Goal: Information Seeking & Learning: Learn about a topic

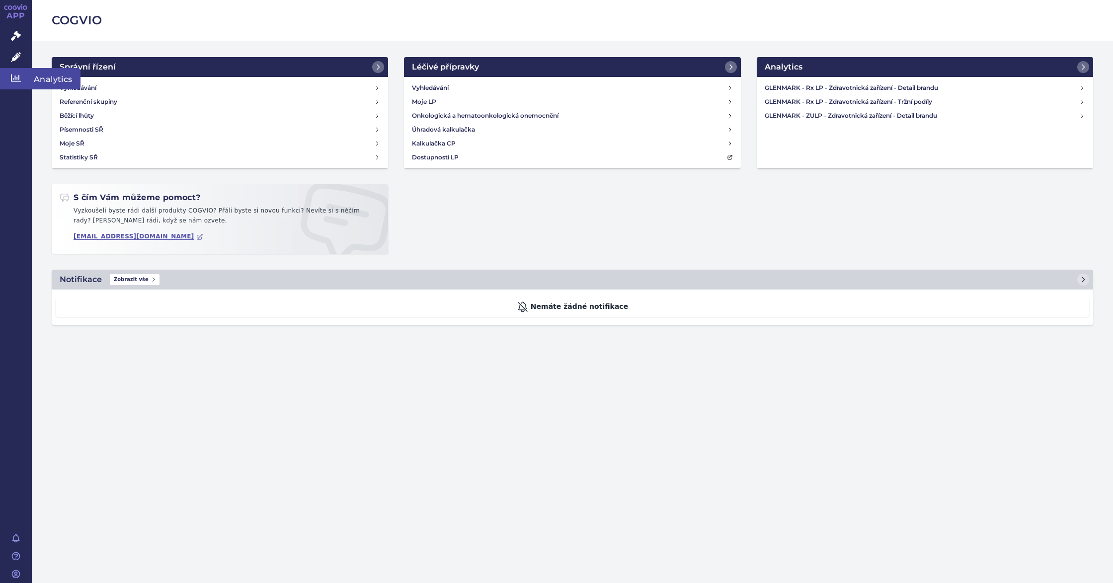
click at [16, 82] on icon at bounding box center [16, 78] width 10 height 10
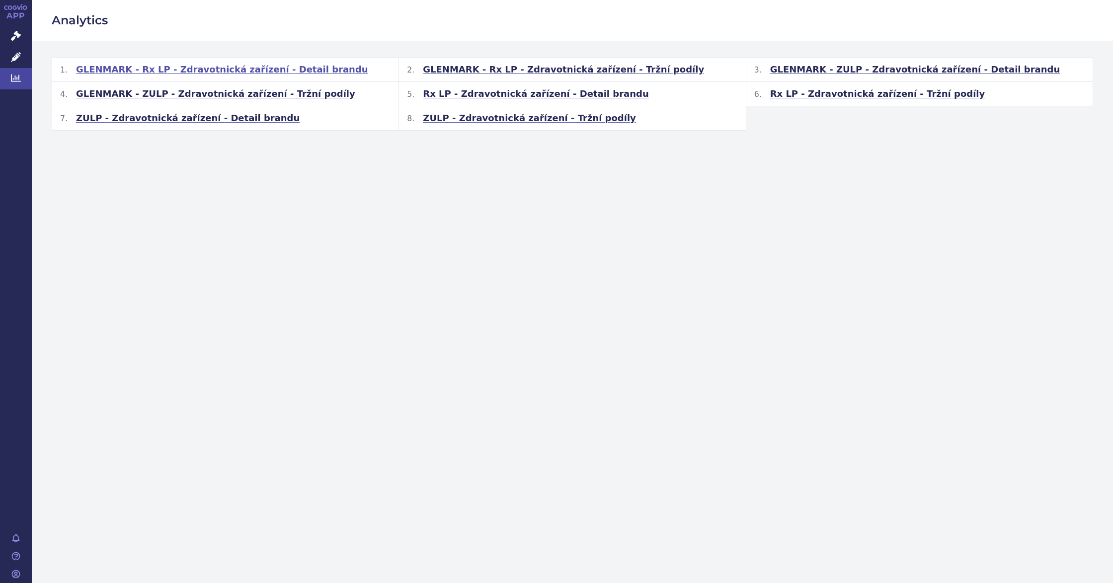
click at [308, 74] on span "GLENMARK - Rx LP - Zdravotnická zařízení - Detail brandu" at bounding box center [222, 70] width 292 height 12
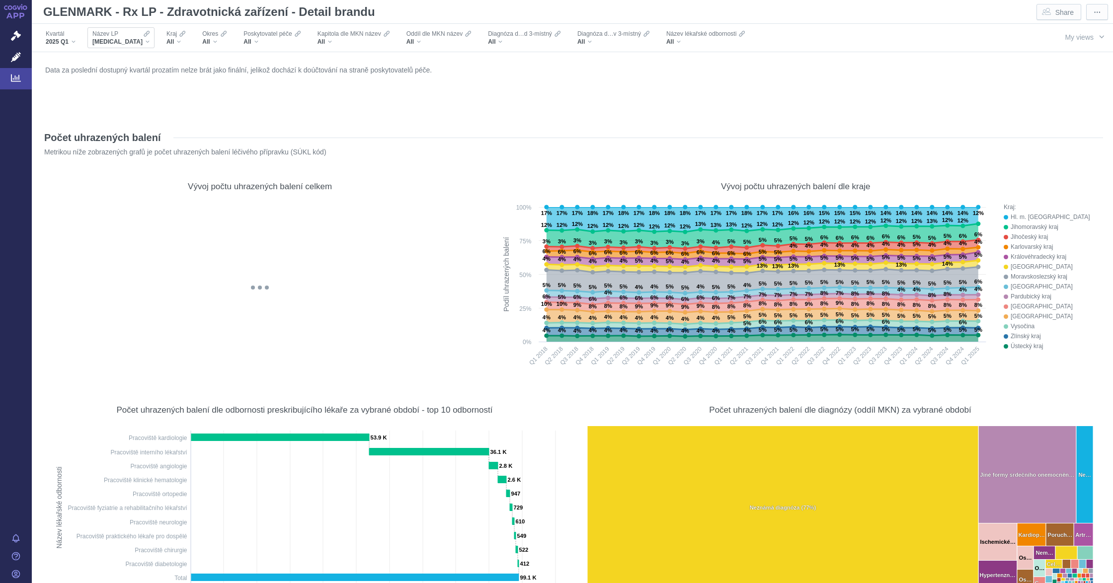
click at [119, 40] on span "[MEDICAL_DATA]" at bounding box center [117, 42] width 50 height 8
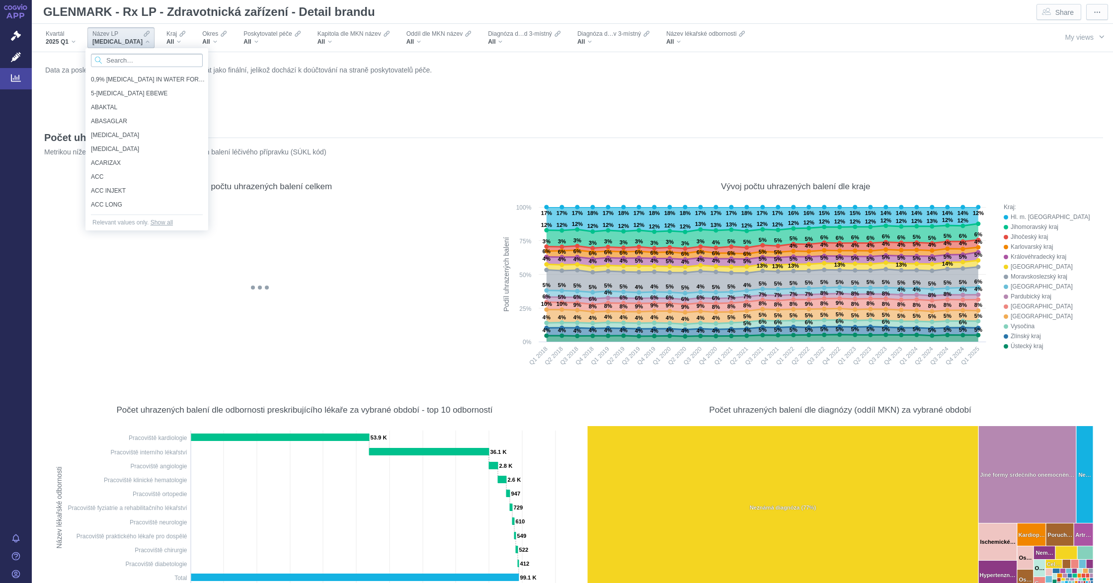
click at [143, 66] on input "Search attribute values" at bounding box center [147, 60] width 112 height 13
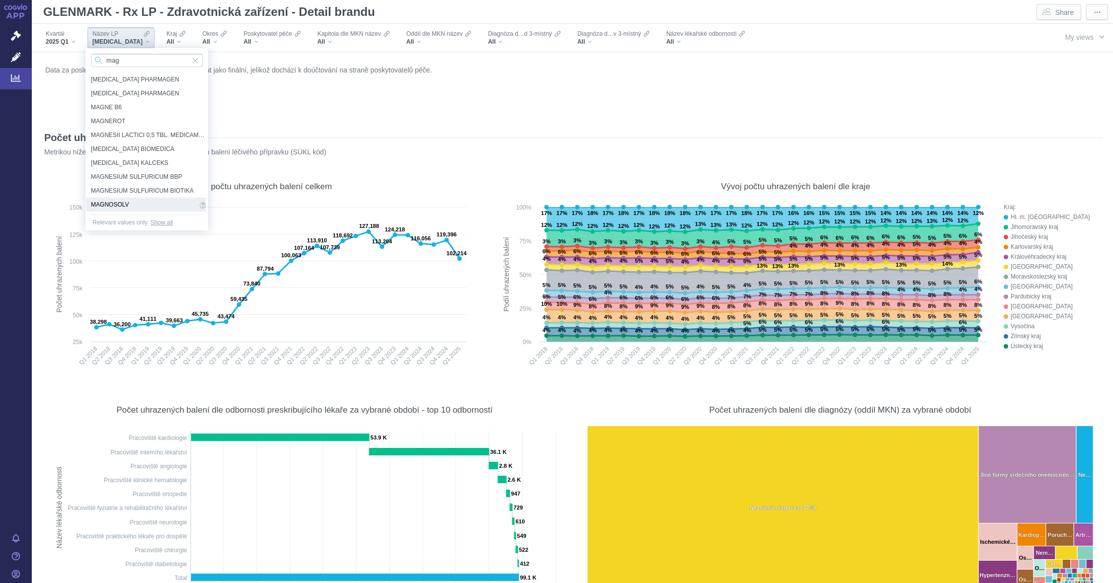
type input "mag"
click at [137, 202] on span "MAGNOSOLV" at bounding box center [144, 204] width 106 height 11
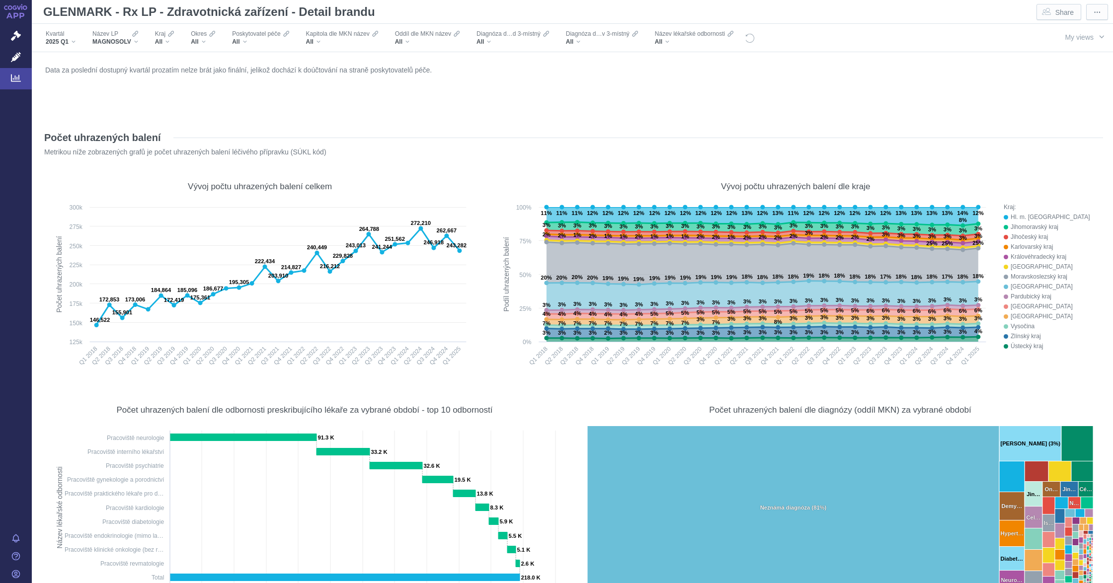
click at [964, 104] on div "Data za poslední dostupný kvartál prozatím nelze brát jako finální, jelikož doc…" at bounding box center [572, 89] width 1059 height 53
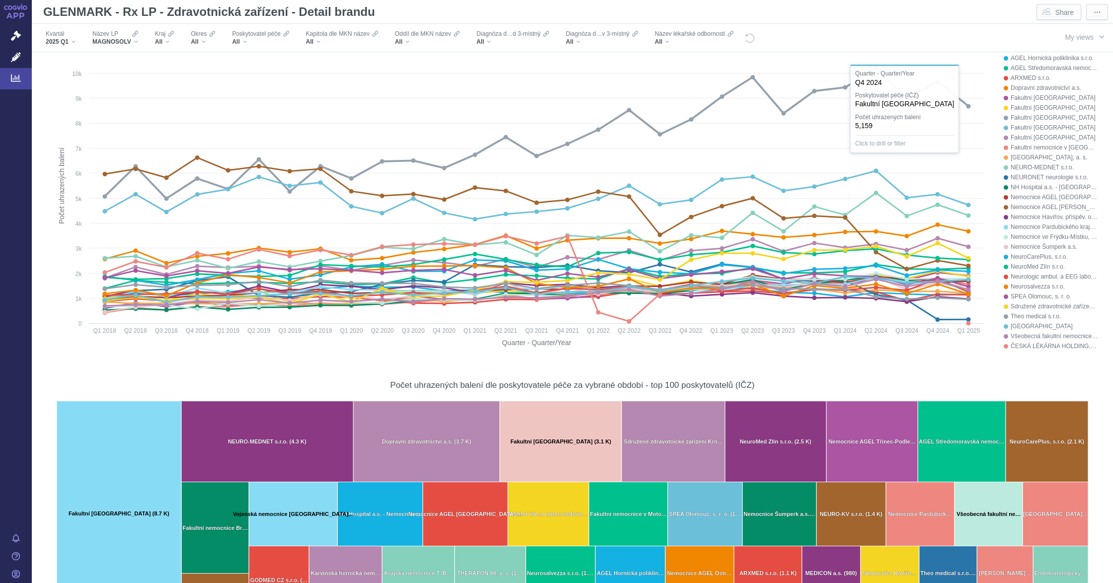
scroll to position [463, 0]
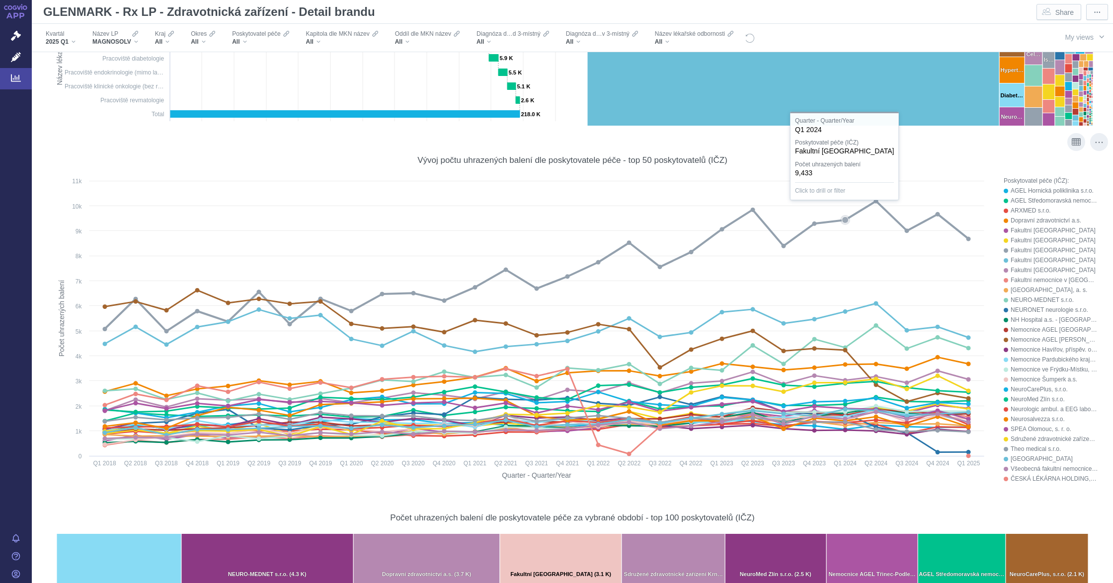
click at [842, 218] on icon at bounding box center [845, 220] width 6 height 6
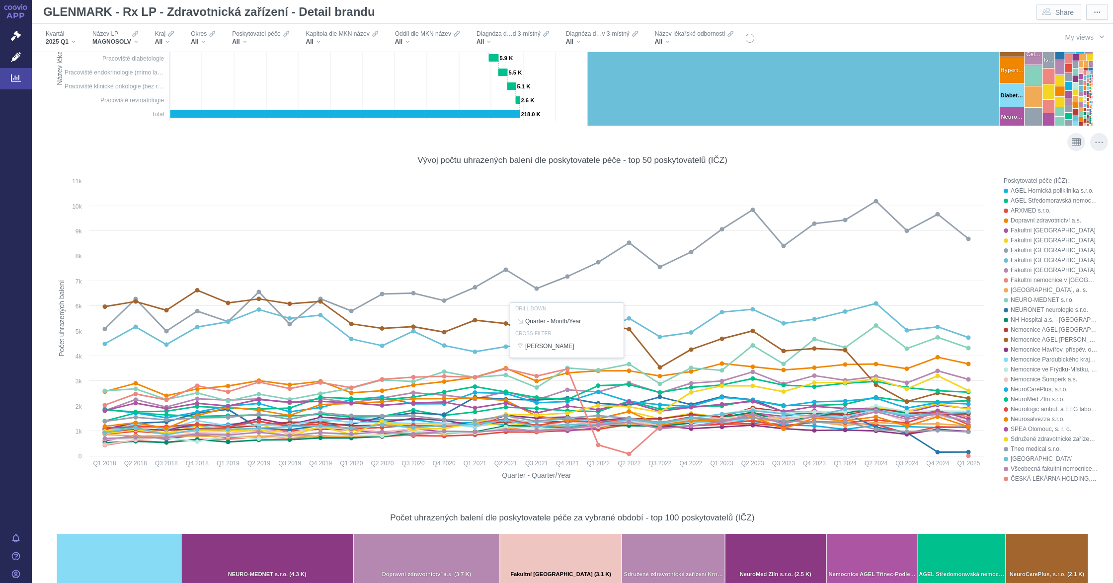
click at [841, 219] on div at bounding box center [572, 331] width 1051 height 310
click at [843, 218] on icon at bounding box center [845, 220] width 4 height 4
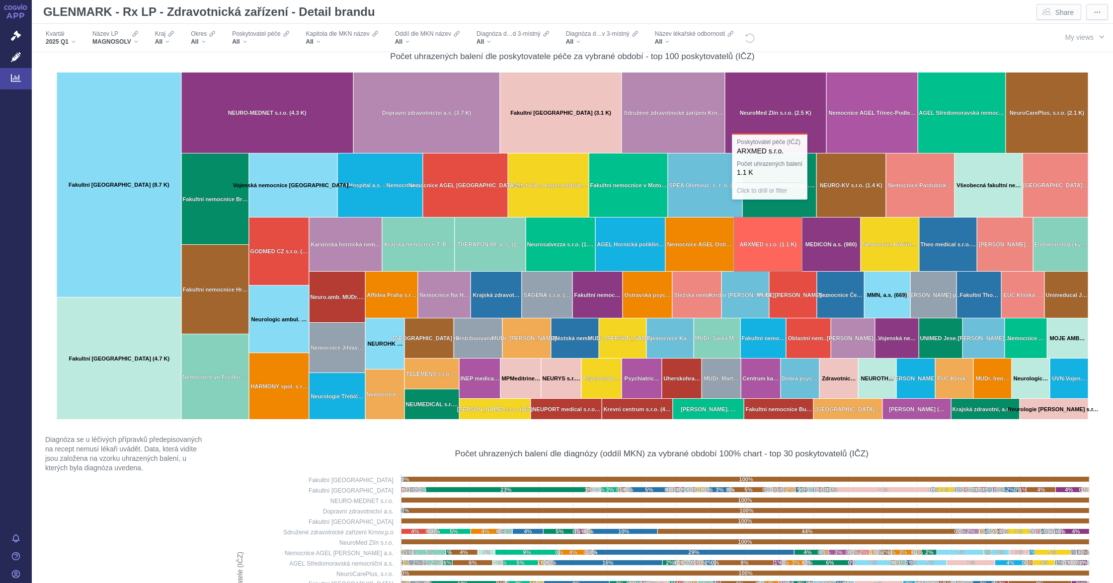
scroll to position [993, 0]
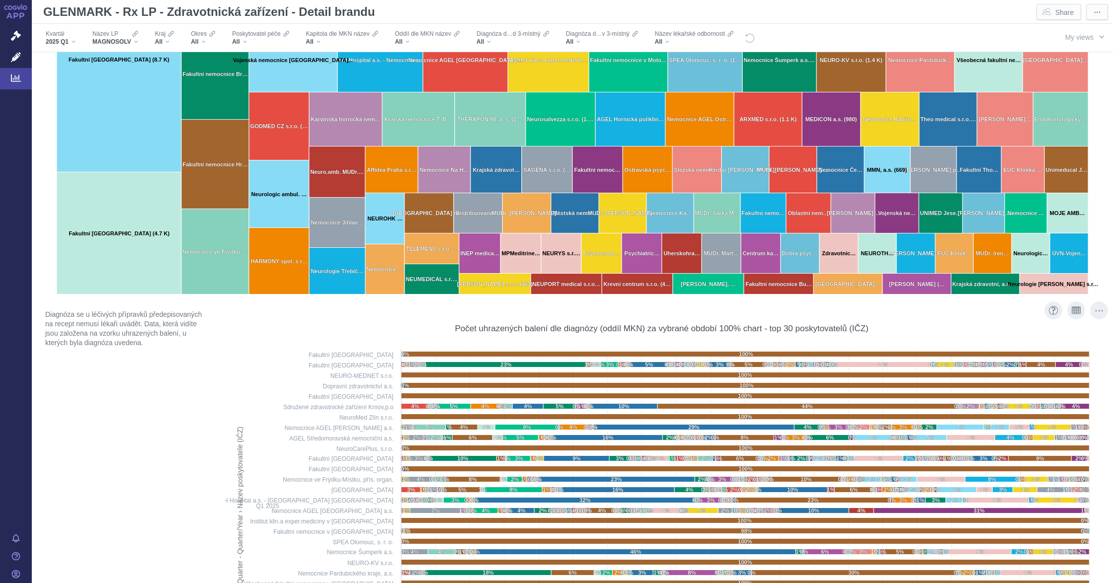
scroll to position [927, 0]
